Goal: Task Accomplishment & Management: Complete application form

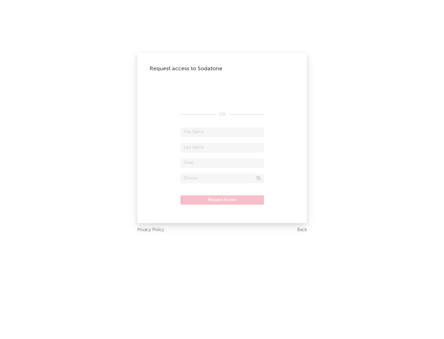
click at [222, 132] on input "text" at bounding box center [221, 132] width 83 height 9
type input "[PERSON_NAME]"
click at [222, 147] on input "text" at bounding box center [221, 147] width 83 height 9
type input "[PERSON_NAME]"
click at [222, 163] on input "text" at bounding box center [221, 162] width 83 height 9
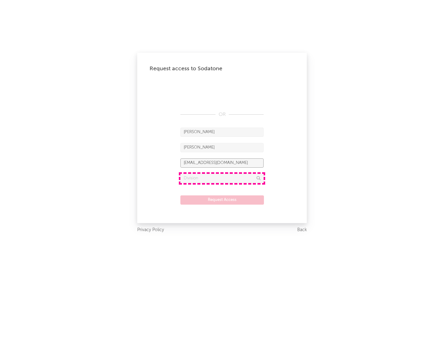
type input "[EMAIL_ADDRESS][DOMAIN_NAME]"
click at [222, 178] on input "text" at bounding box center [221, 178] width 83 height 9
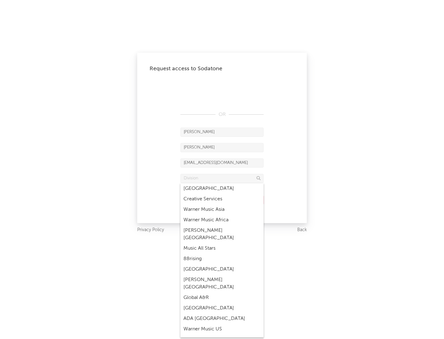
click at [222, 243] on div "Music All Stars" at bounding box center [221, 248] width 83 height 10
type input "Music All Stars"
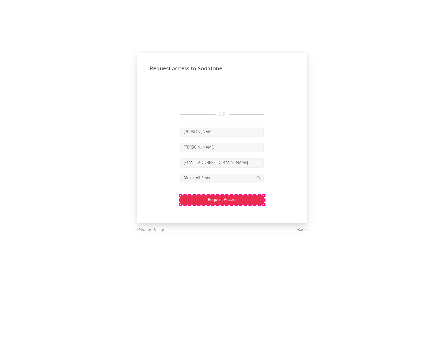
click at [222, 200] on button "Request Access" at bounding box center [221, 199] width 83 height 9
